Goal: Task Accomplishment & Management: Complete application form

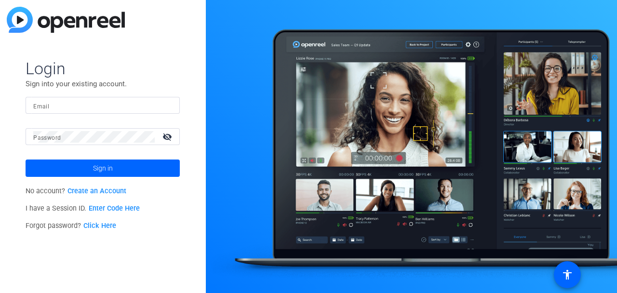
click at [85, 187] on link "Create an Account" at bounding box center [96, 191] width 59 height 8
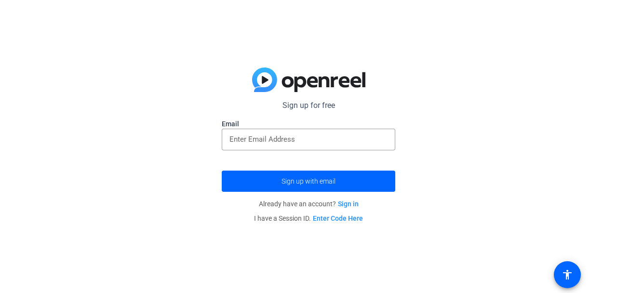
click at [252, 139] on input "email" at bounding box center [308, 139] width 158 height 12
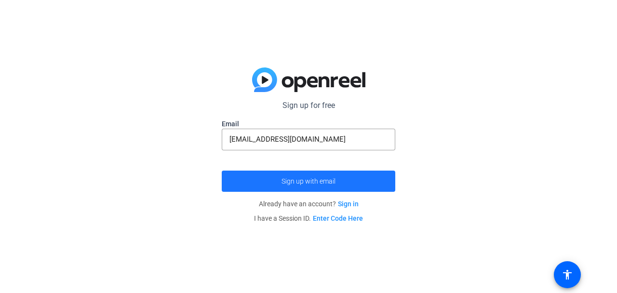
click at [292, 174] on span "submit" at bounding box center [308, 181] width 173 height 23
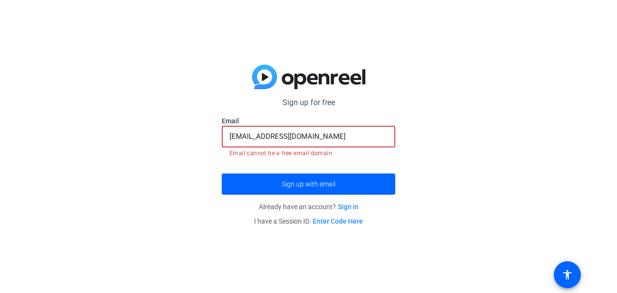
drag, startPoint x: 337, startPoint y: 137, endPoint x: 308, endPoint y: 131, distance: 29.7
click at [311, 131] on input "[EMAIL_ADDRESS][DOMAIN_NAME]" at bounding box center [308, 137] width 158 height 12
drag, startPoint x: 293, startPoint y: 136, endPoint x: 340, endPoint y: 142, distance: 47.6
click at [340, 142] on input "[EMAIL_ADDRESS][DOMAIN_NAME]" at bounding box center [308, 137] width 158 height 12
click at [344, 141] on input "[EMAIL_ADDRESS][DOMAIN_NAME]" at bounding box center [308, 137] width 158 height 12
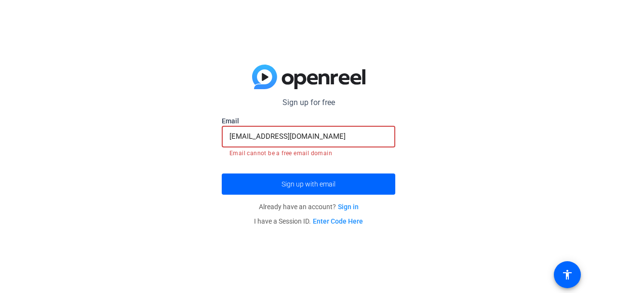
click at [345, 140] on input "[EMAIL_ADDRESS][DOMAIN_NAME]" at bounding box center [308, 137] width 158 height 12
click at [312, 190] on span "submit" at bounding box center [308, 183] width 173 height 23
click at [313, 184] on span "Sign up with email" at bounding box center [308, 184] width 54 height 0
click at [363, 149] on mat-error "Email cannot be a free email domain" at bounding box center [308, 152] width 158 height 11
click at [362, 137] on input "[EMAIL_ADDRESS][DOMAIN_NAME]" at bounding box center [308, 137] width 158 height 12
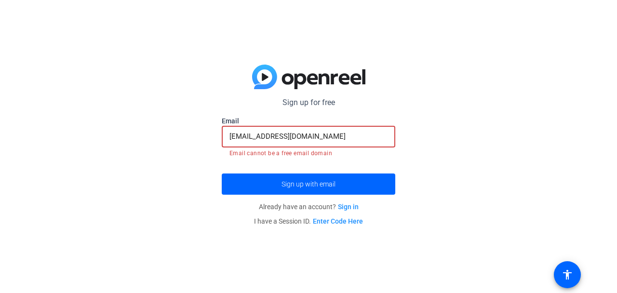
drag, startPoint x: 354, startPoint y: 138, endPoint x: 298, endPoint y: 134, distance: 55.5
click at [298, 134] on input "[EMAIL_ADDRESS][DOMAIN_NAME]" at bounding box center [308, 137] width 158 height 12
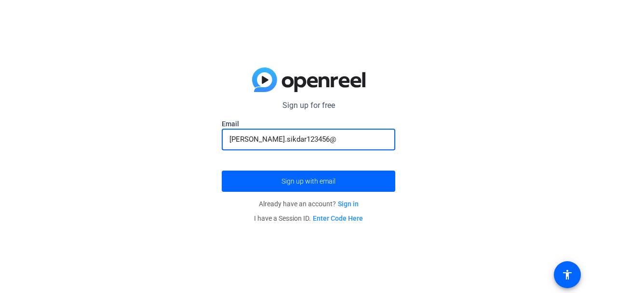
click at [345, 182] on span "submit" at bounding box center [308, 181] width 173 height 23
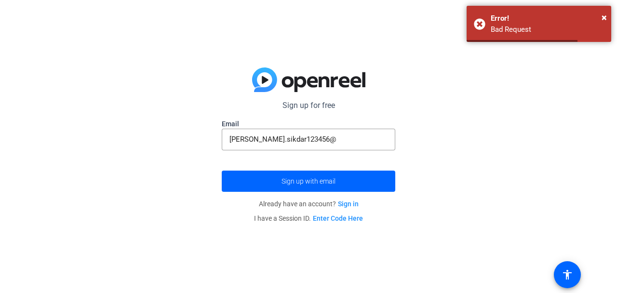
click at [377, 145] on input "[PERSON_NAME].sikdar123456@" at bounding box center [308, 139] width 158 height 12
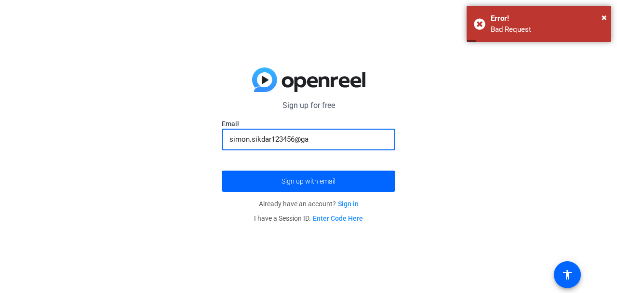
type input "simon.sikdar123456@gam"
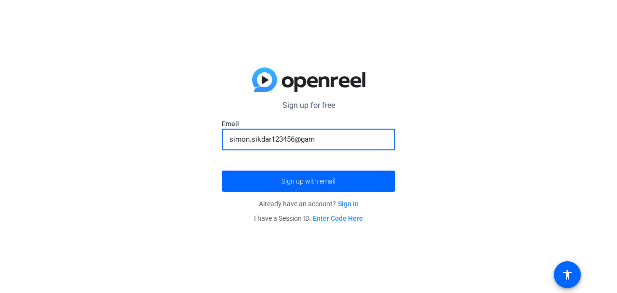
click at [351, 205] on link "Sign in" at bounding box center [348, 204] width 21 height 8
click at [338, 142] on input "email" at bounding box center [308, 139] width 158 height 12
click at [331, 181] on span "Sign up with email" at bounding box center [308, 181] width 54 height 0
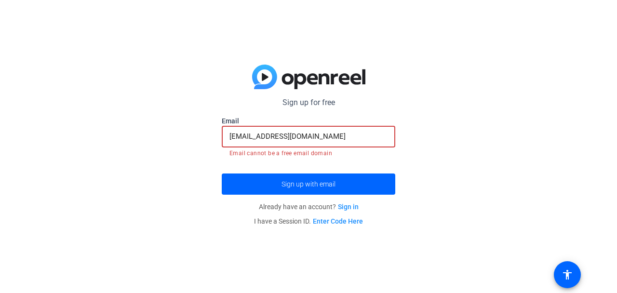
drag, startPoint x: 293, startPoint y: 138, endPoint x: 222, endPoint y: 143, distance: 71.4
click at [224, 143] on div "[EMAIL_ADDRESS][DOMAIN_NAME]" at bounding box center [308, 137] width 173 height 22
click at [212, 142] on div "Sign up for free Email simon.sikdar123456@gmail.com Email cannot be a free emai…" at bounding box center [308, 146] width 617 height 293
drag, startPoint x: 228, startPoint y: 132, endPoint x: 287, endPoint y: 138, distance: 58.6
click at [285, 138] on div "[EMAIL_ADDRESS][DOMAIN_NAME]" at bounding box center [308, 137] width 173 height 22
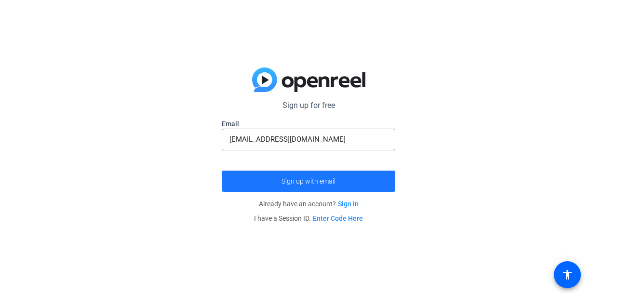
click at [294, 181] on span "Sign up with email" at bounding box center [308, 181] width 54 height 0
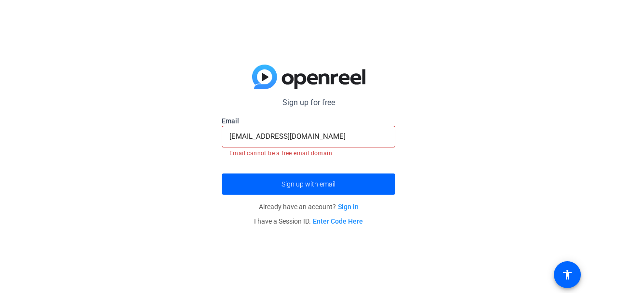
click at [294, 184] on span "Sign up with email" at bounding box center [308, 184] width 54 height 0
click at [315, 137] on input "ss13847670@gmail.com" at bounding box center [308, 137] width 158 height 12
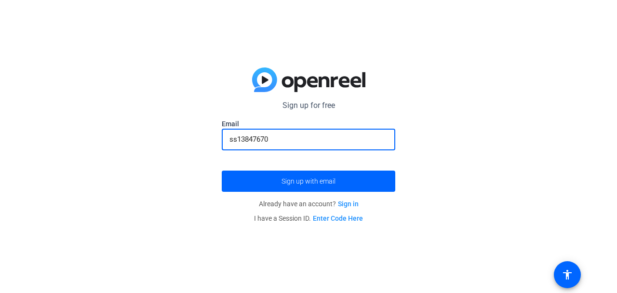
type input "ss13847670"
click at [327, 187] on span "submit" at bounding box center [308, 181] width 173 height 23
